Goal: Use online tool/utility: Utilize a website feature to perform a specific function

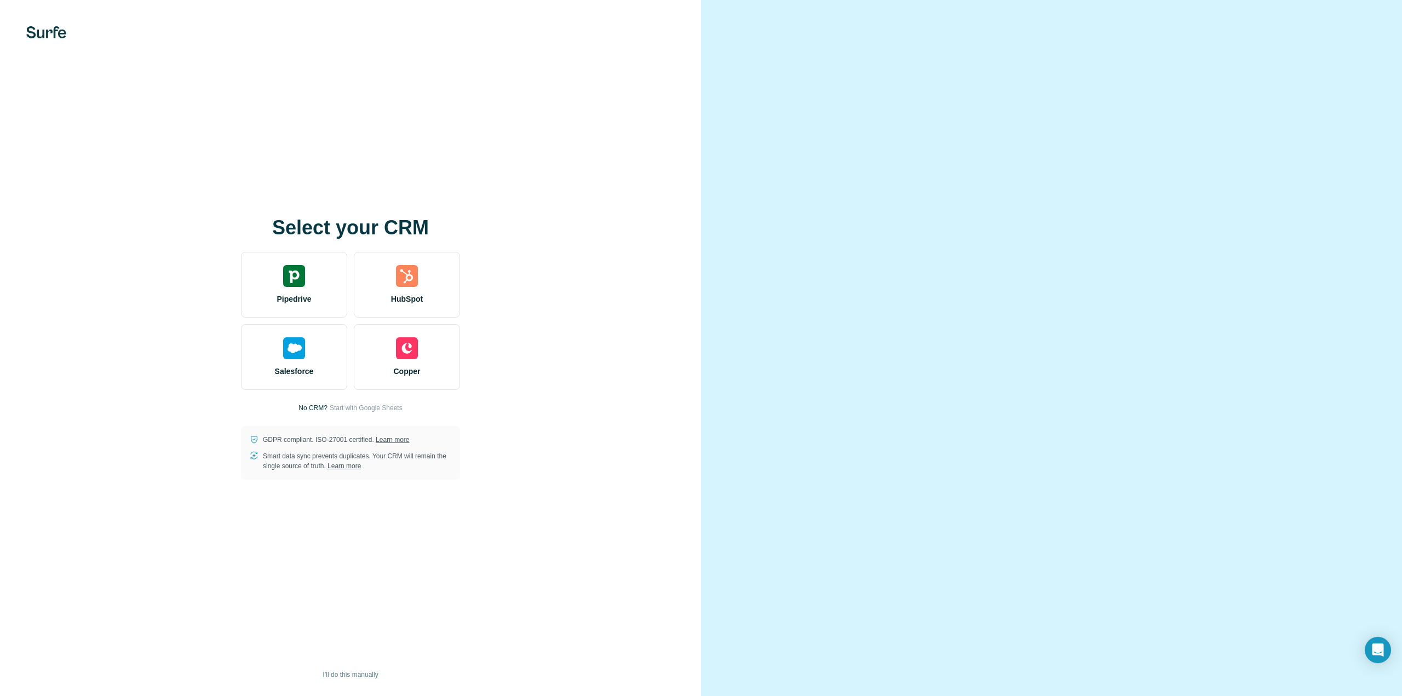
click at [1204, 112] on div at bounding box center [1051, 348] width 701 height 696
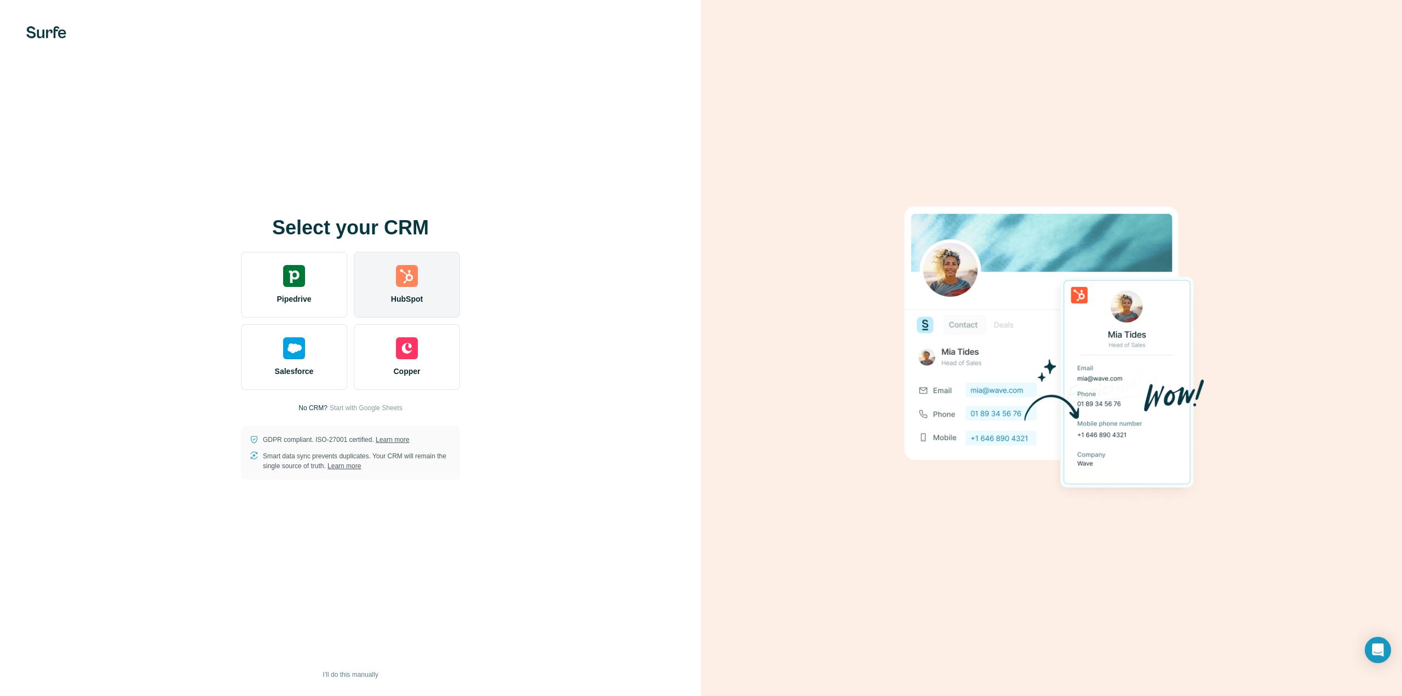
click at [418, 285] on div "HubSpot" at bounding box center [407, 285] width 106 height 66
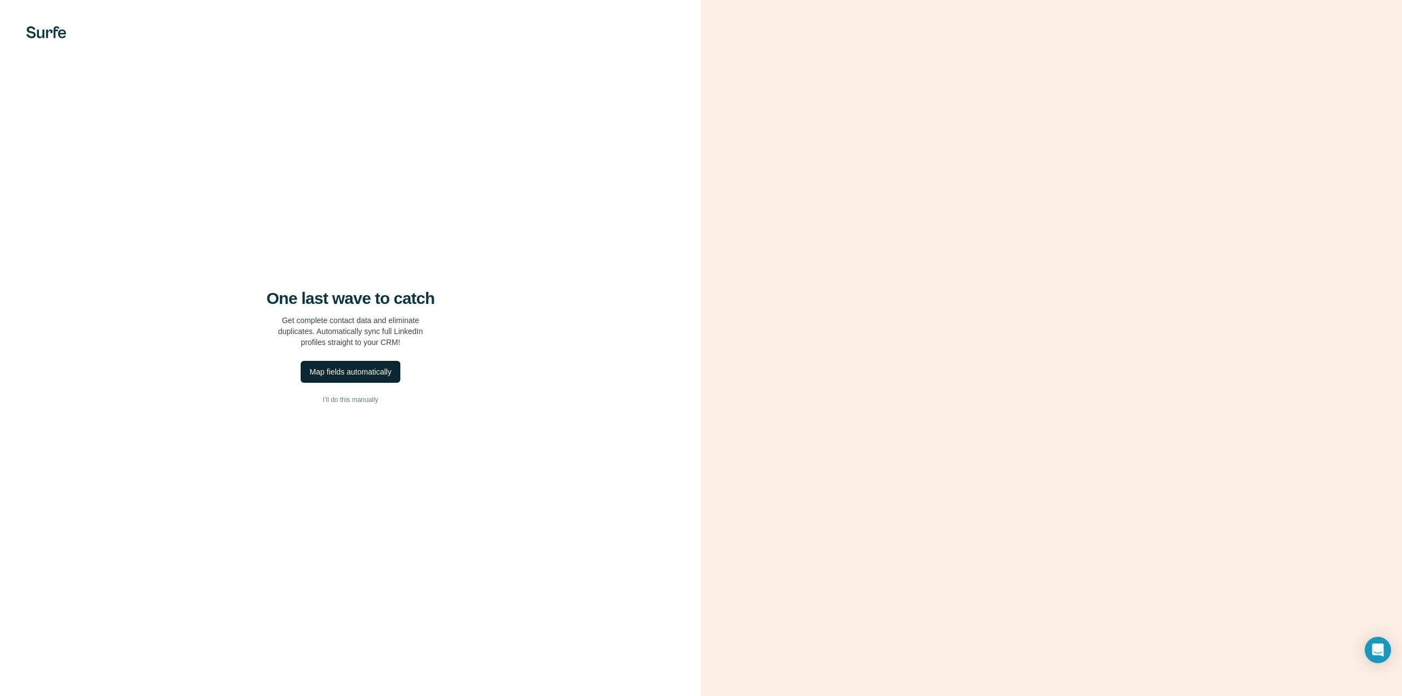
click at [377, 373] on div "Map fields automatically" at bounding box center [350, 371] width 82 height 11
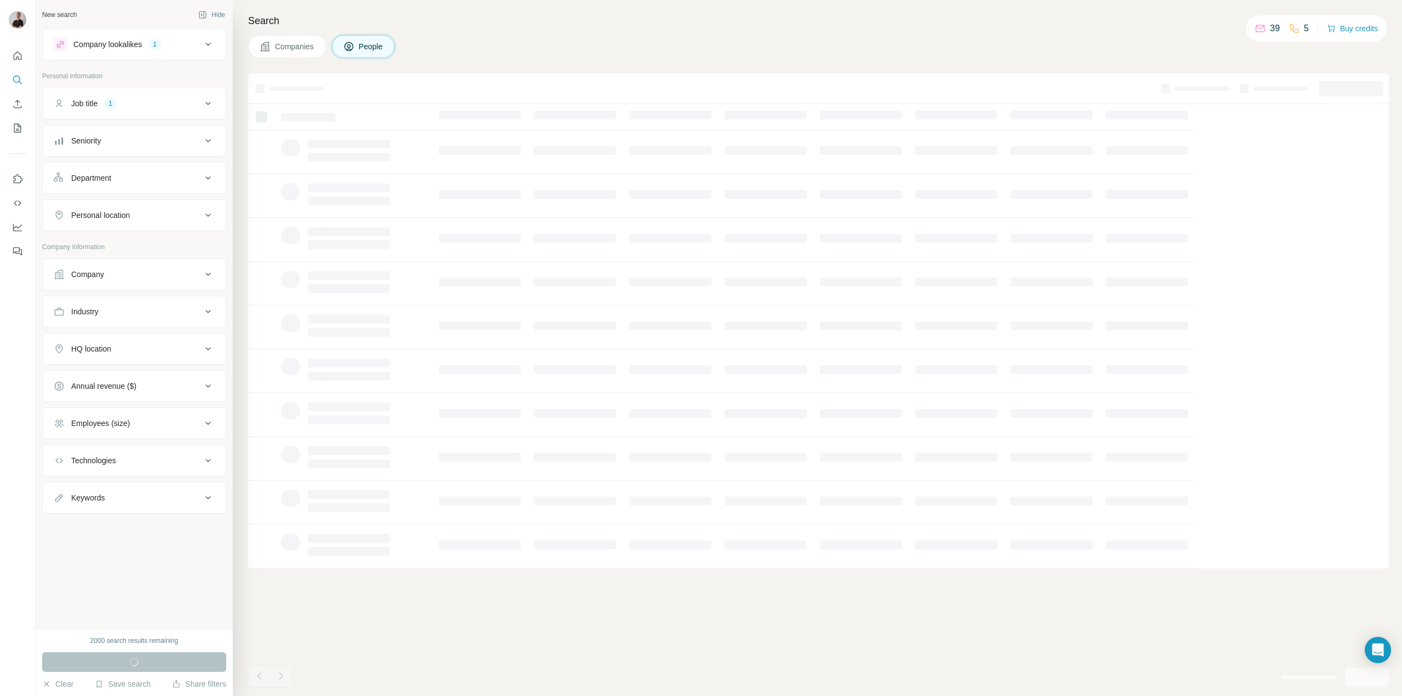
click at [98, 182] on div "Department" at bounding box center [91, 177] width 40 height 11
click at [124, 175] on div "Department" at bounding box center [128, 177] width 148 height 11
click at [151, 178] on div "Department" at bounding box center [128, 177] width 148 height 11
click at [161, 212] on div at bounding box center [128, 205] width 135 height 19
click at [226, 178] on div "New search Hide Company lookalikes 1 Personal information Job title 1 Seniority…" at bounding box center [134, 314] width 197 height 629
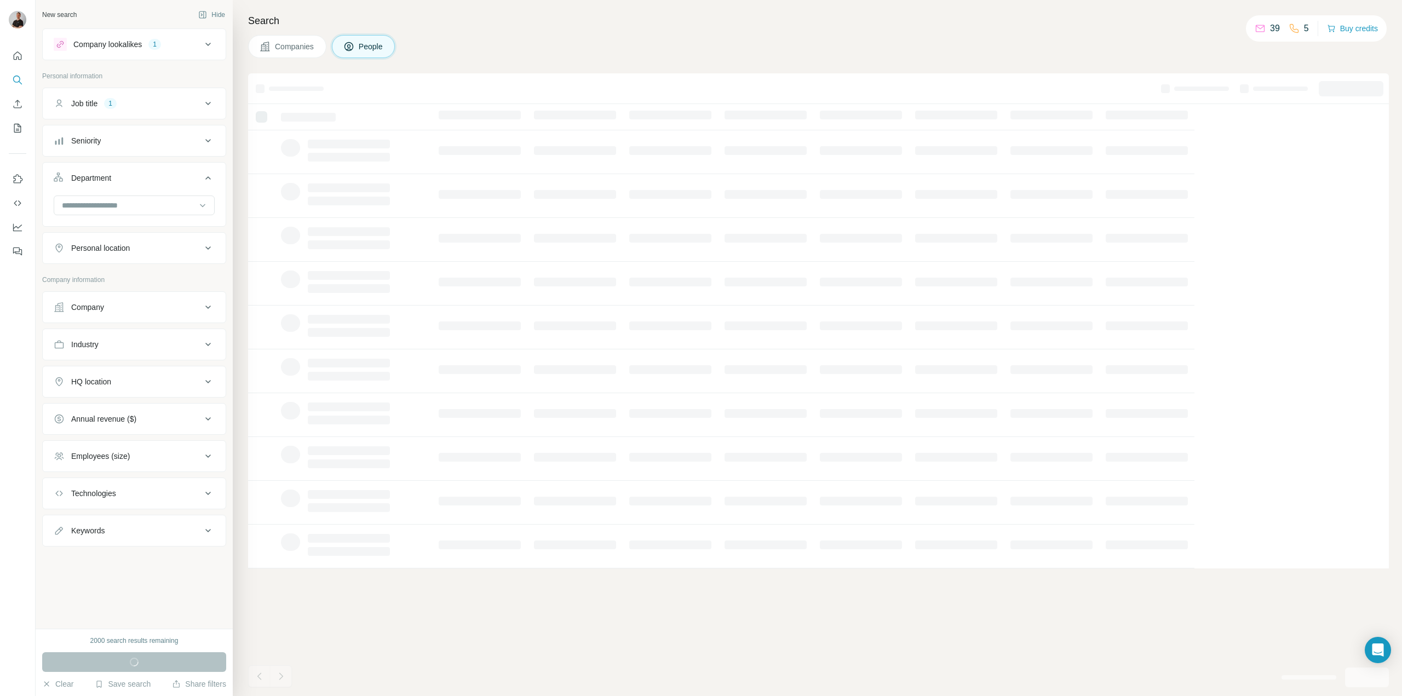
click at [161, 135] on button "Seniority" at bounding box center [134, 141] width 183 height 26
click at [161, 135] on button "Seniority" at bounding box center [134, 143] width 183 height 31
click at [177, 252] on div "Personal location" at bounding box center [128, 248] width 148 height 11
click at [154, 272] on input "text" at bounding box center [134, 276] width 161 height 20
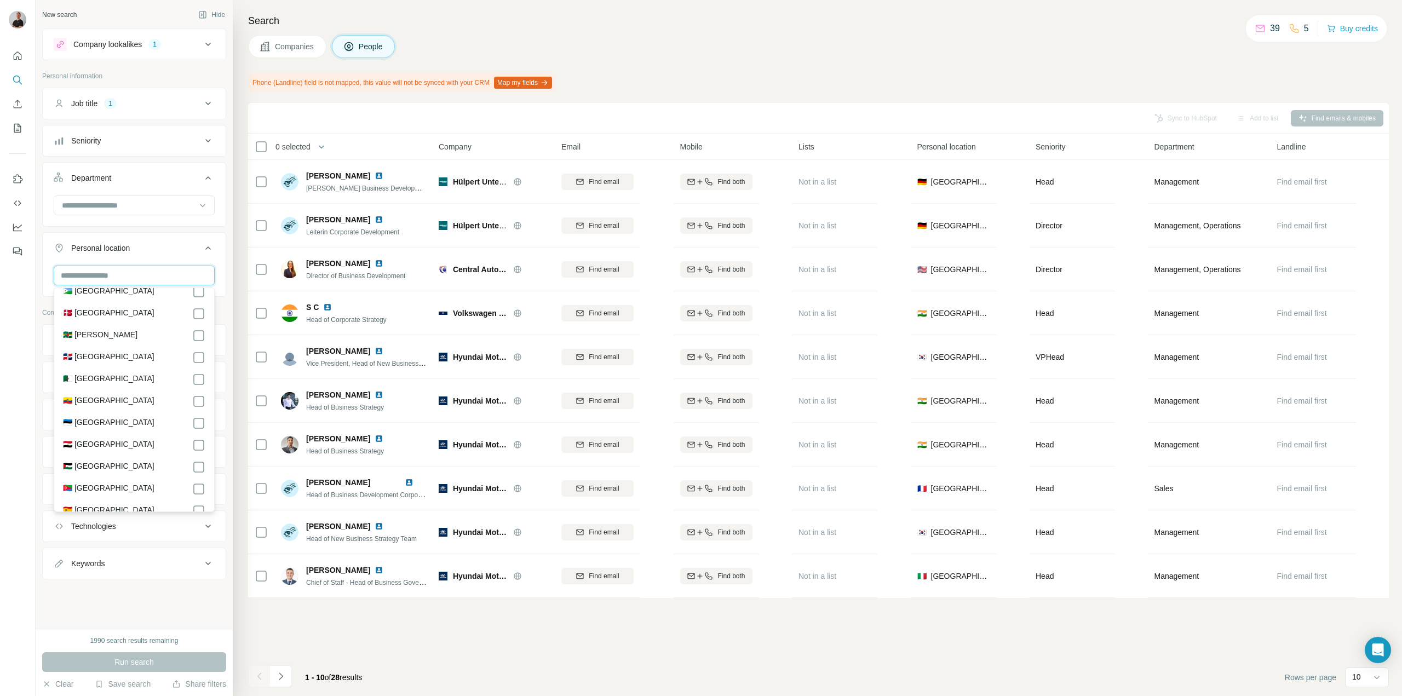
scroll to position [1213, 0]
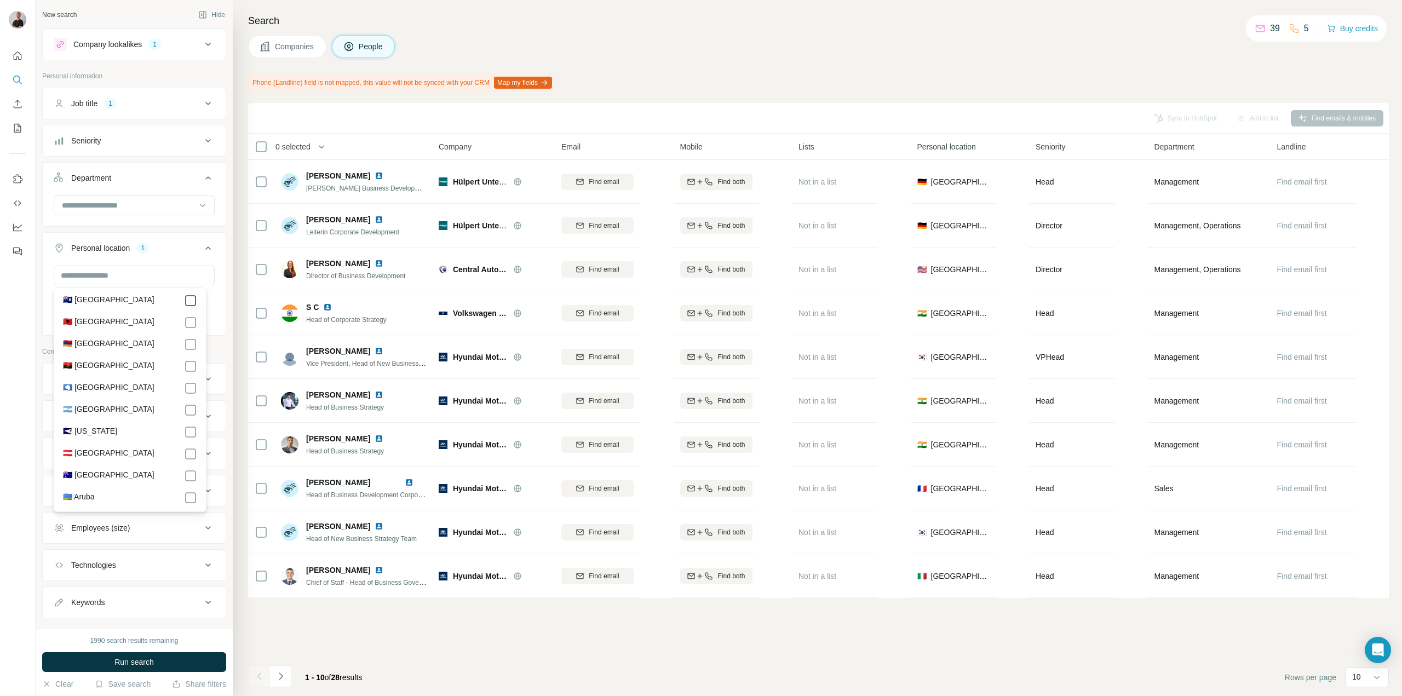
scroll to position [110, 0]
click at [157, 664] on button "Run search" at bounding box center [134, 662] width 184 height 20
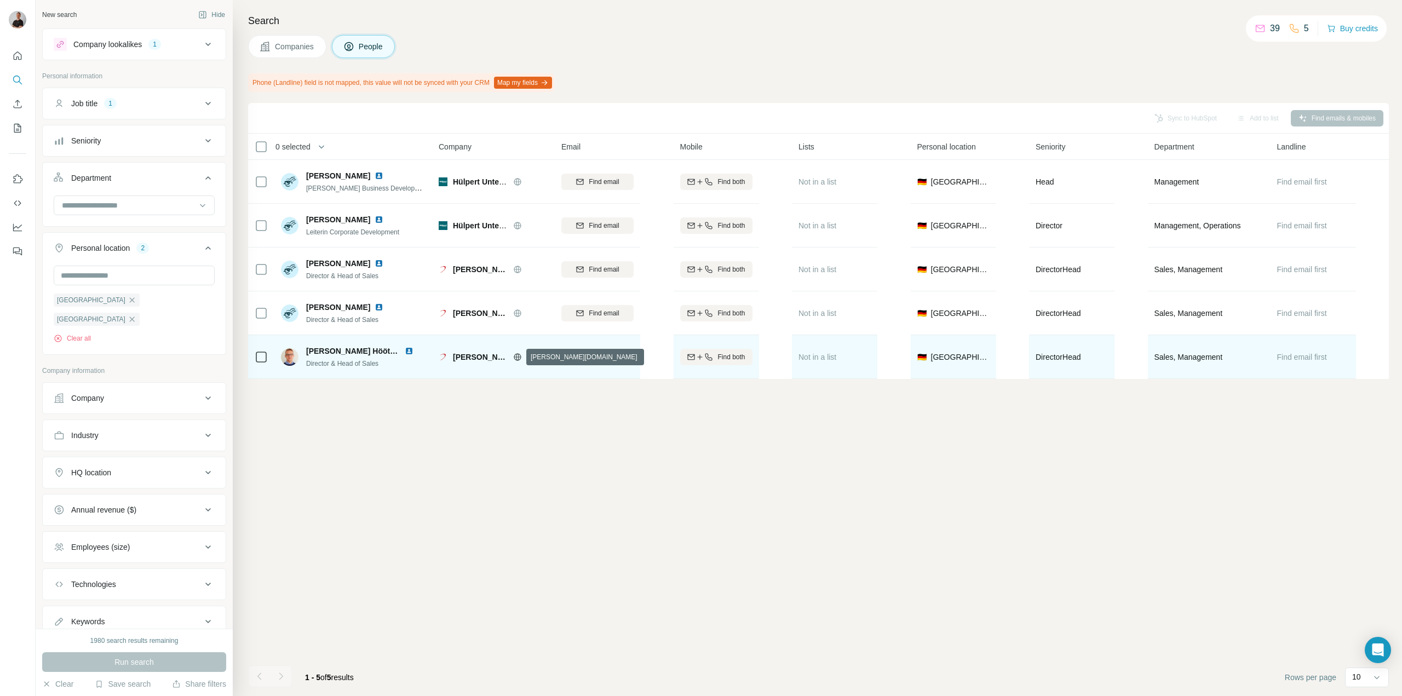
click at [517, 357] on icon at bounding box center [517, 356] width 7 height 1
